Goal: Check status: Check status

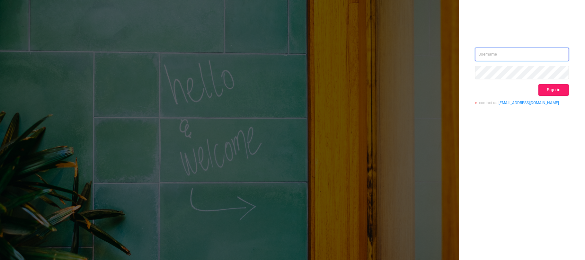
type input "[EMAIL_ADDRESS][DOMAIN_NAME]"
click at [555, 89] on button "Sign in" at bounding box center [554, 90] width 31 height 12
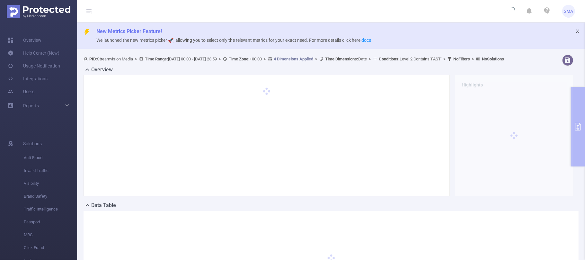
click at [576, 30] on icon "icon: close" at bounding box center [578, 31] width 5 height 5
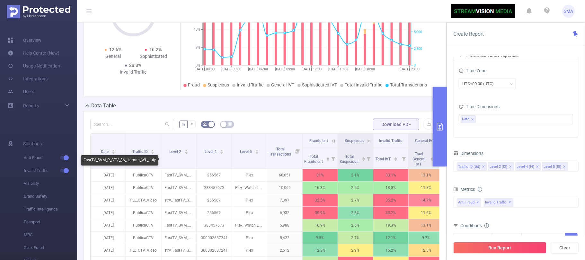
scroll to position [43, 0]
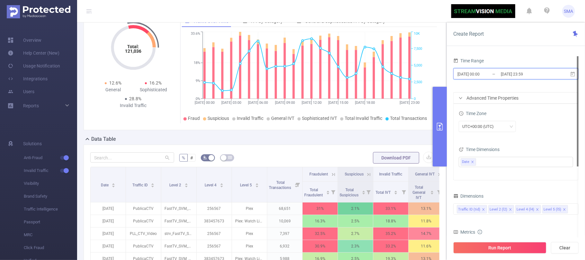
click at [547, 69] on span "[DATE] 00:00 _ [DATE] 23:59" at bounding box center [516, 73] width 125 height 11
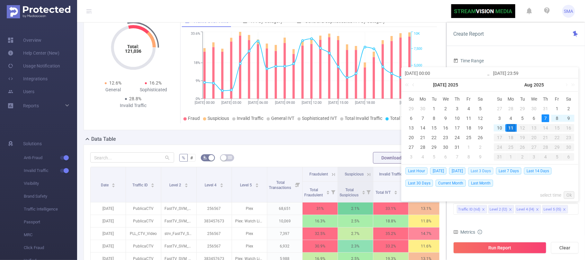
click at [486, 170] on span "Last 3 Days" at bounding box center [480, 171] width 25 height 7
type input "[DATE] 00:00"
type input "[DATE] 23:59"
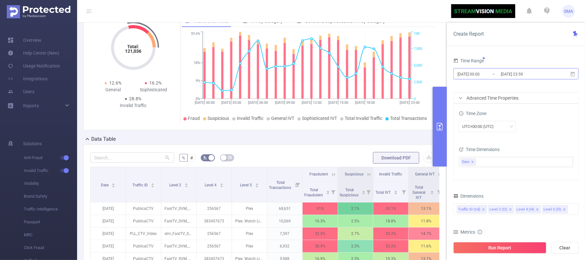
click at [545, 70] on input "[DATE] 23:59" at bounding box center [527, 74] width 52 height 9
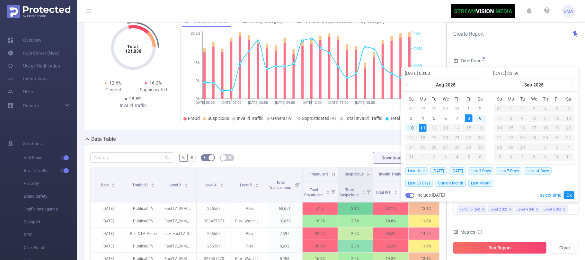
click at [506, 244] on button "Run Report" at bounding box center [500, 248] width 93 height 12
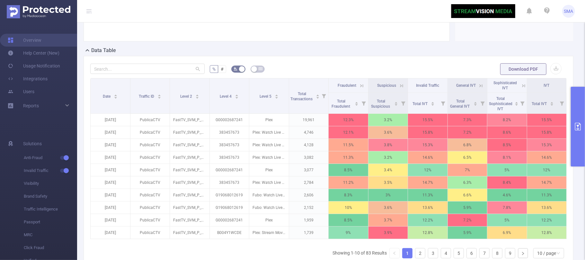
scroll to position [129, 0]
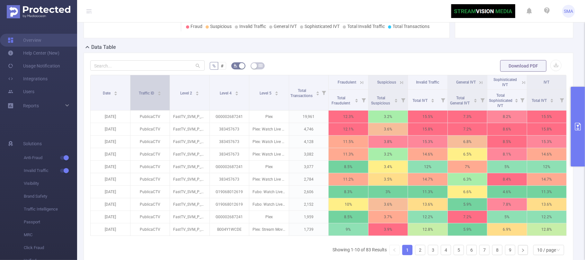
click at [157, 96] on div "Traffic ID" at bounding box center [150, 92] width 23 height 6
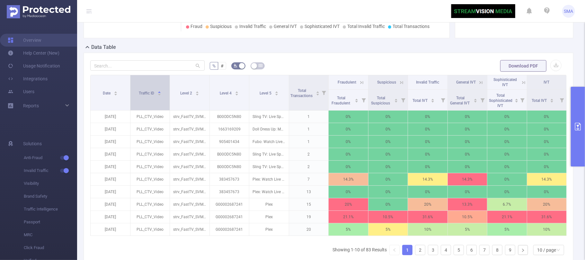
click at [157, 96] on div "Traffic ID" at bounding box center [150, 92] width 23 height 6
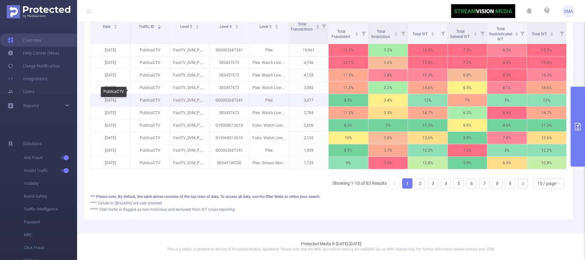
scroll to position [167, 0]
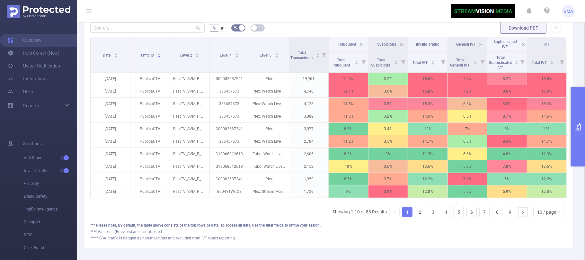
click at [156, 34] on div at bounding box center [147, 28] width 114 height 13
click at [154, 33] on input "text" at bounding box center [147, 28] width 114 height 10
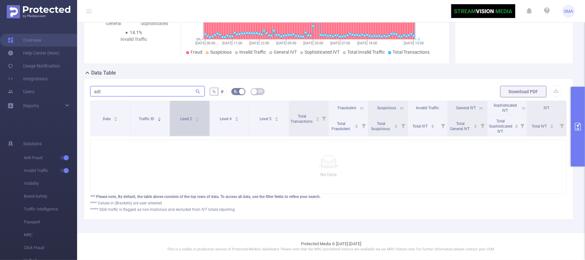
scroll to position [116, 0]
type input "a"
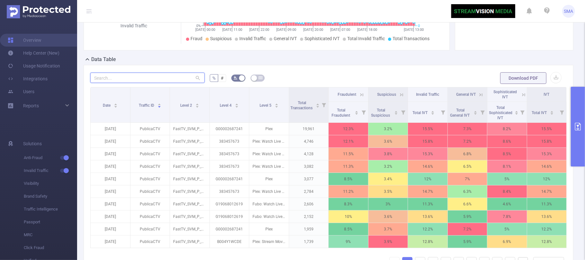
scroll to position [167, 0]
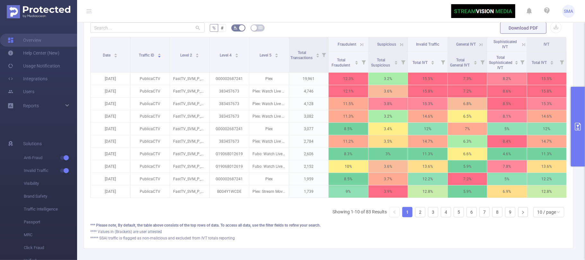
click at [577, 129] on icon "primary" at bounding box center [579, 127] width 8 height 8
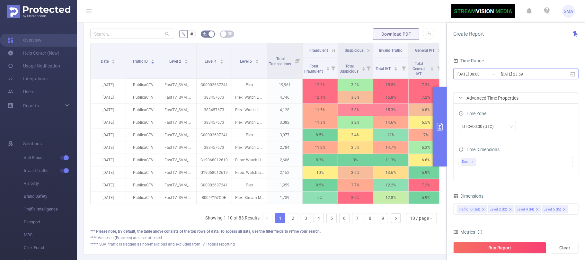
click at [536, 74] on input "[DATE] 23:59" at bounding box center [527, 74] width 52 height 9
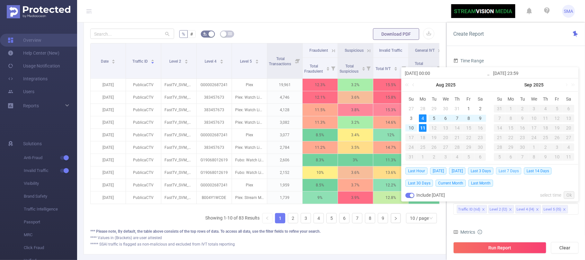
click at [515, 170] on span "Last 7 Days" at bounding box center [508, 171] width 25 height 7
type input "[DATE] 00:00"
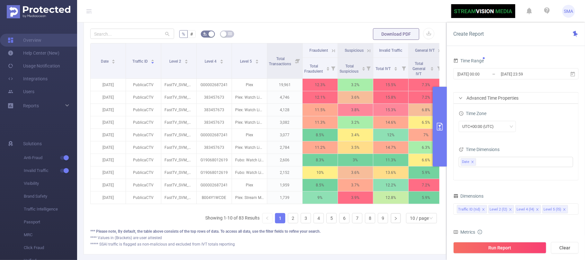
click at [509, 254] on div "Run Report Clear" at bounding box center [516, 248] width 138 height 24
click at [508, 250] on button "Run Report" at bounding box center [500, 248] width 93 height 12
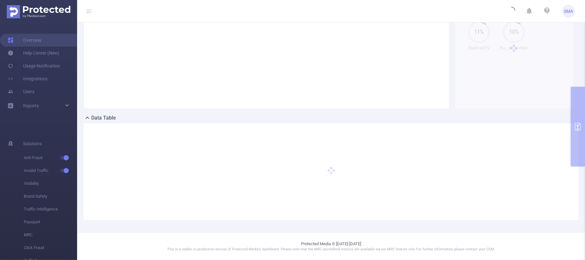
scroll to position [64, 0]
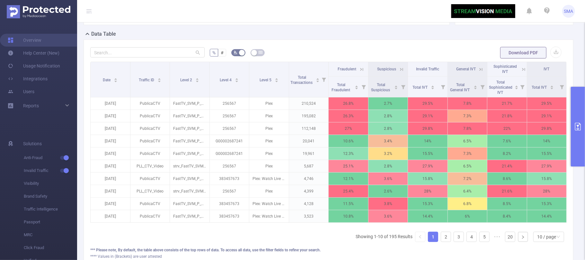
scroll to position [146, 0]
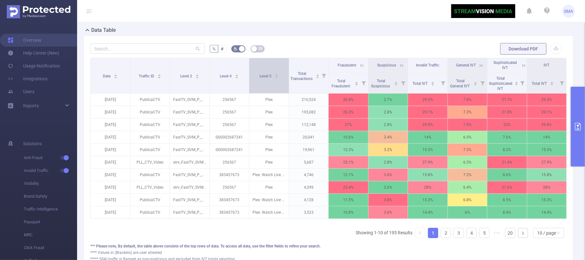
drag, startPoint x: 192, startPoint y: 87, endPoint x: 278, endPoint y: 99, distance: 87.6
click at [236, 73] on tr "Date Traffic ID Level 2 Level 4 Level 5 Total Transactions Fraudulent Suspiciou…" at bounding box center [329, 65] width 476 height 14
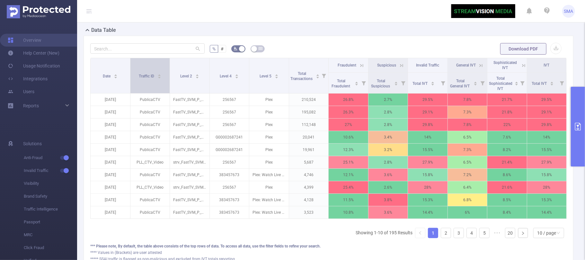
click at [139, 79] on div "Traffic ID" at bounding box center [150, 75] width 23 height 6
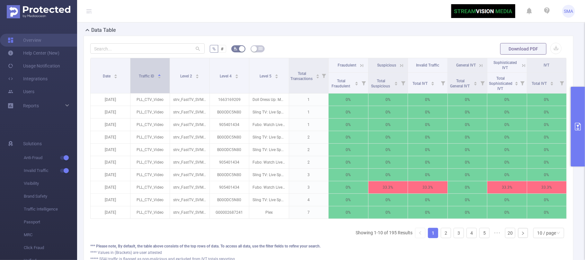
click at [139, 79] on div "Traffic ID" at bounding box center [150, 75] width 23 height 6
